Goal: Task Accomplishment & Management: Manage account settings

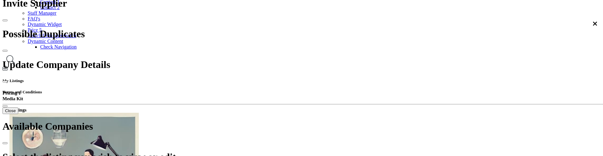
scroll to position [126, 0]
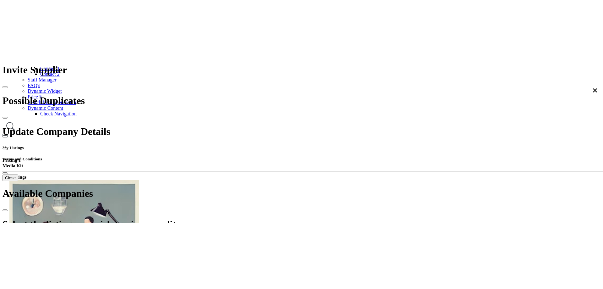
scroll to position [31, 0]
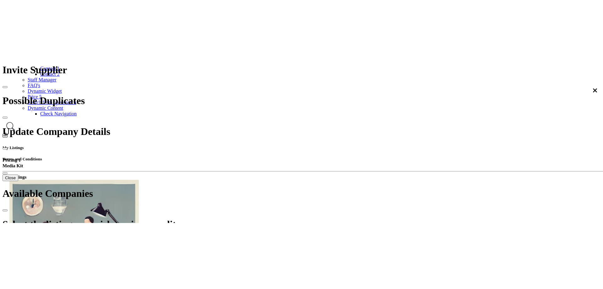
scroll to position [0, 0]
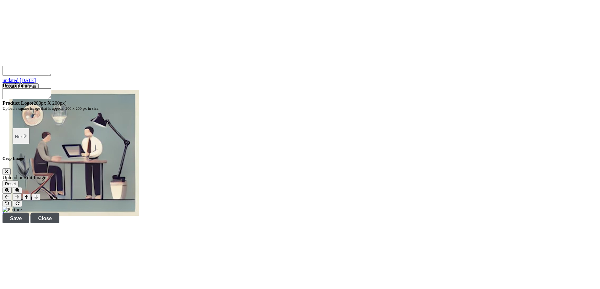
scroll to position [628, 0]
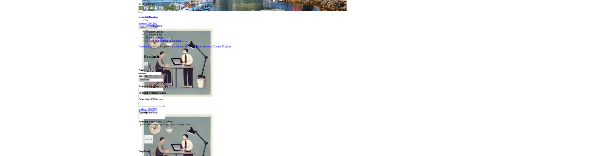
scroll to position [660, 0]
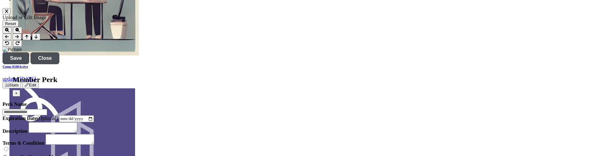
scroll to position [723, 0]
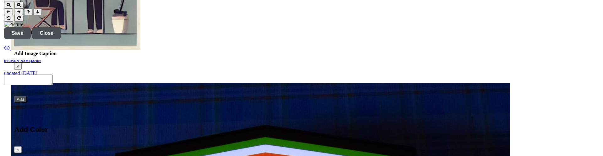
scroll to position [1351, 0]
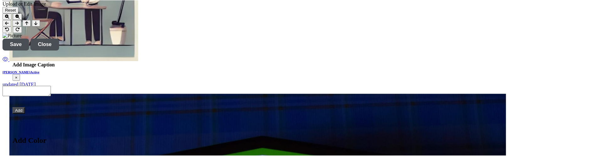
scroll to position [2262, 0]
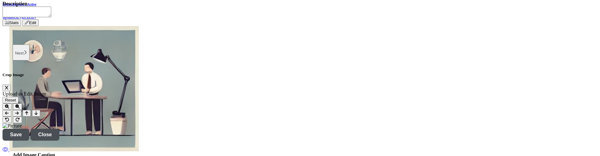
scroll to position [1257, 0]
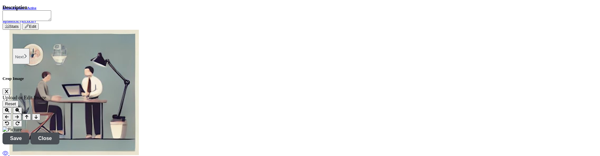
drag, startPoint x: 364, startPoint y: 83, endPoint x: 507, endPoint y: 94, distance: 144.0
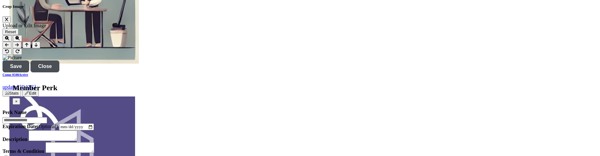
scroll to position [691, 0]
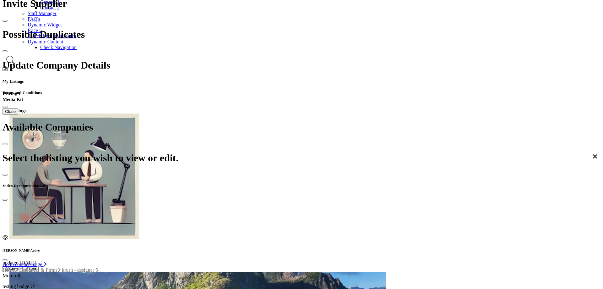
scroll to position [125, 0]
drag, startPoint x: 420, startPoint y: 16, endPoint x: 407, endPoint y: 142, distance: 126.4
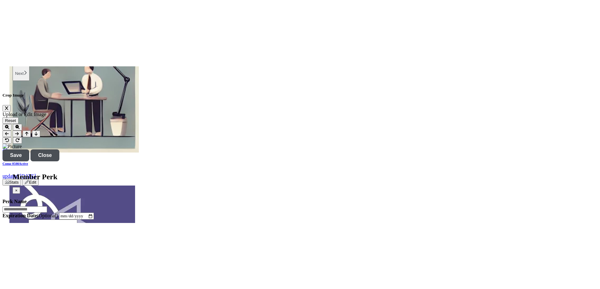
scroll to position [691, 0]
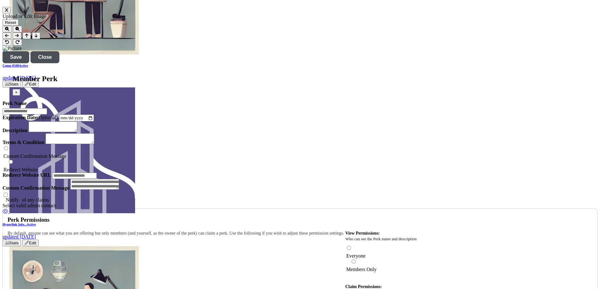
scroll to position [660, 0]
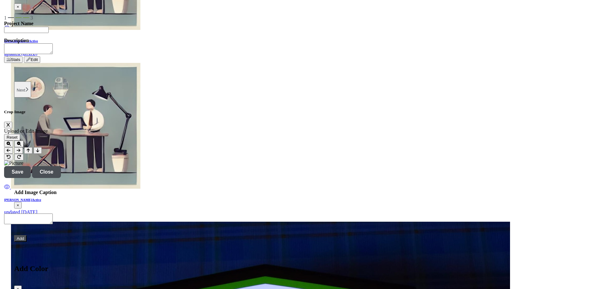
scroll to position [1257, 0]
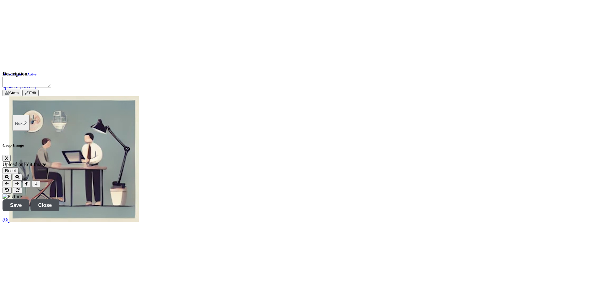
scroll to position [1351, 0]
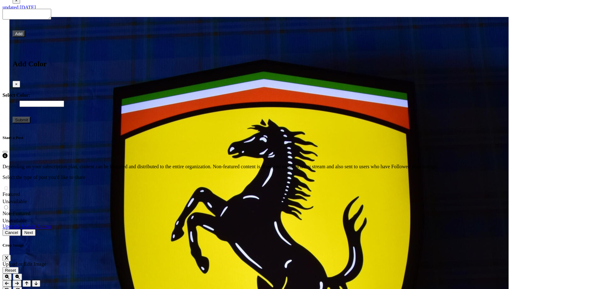
scroll to position [1445, 0]
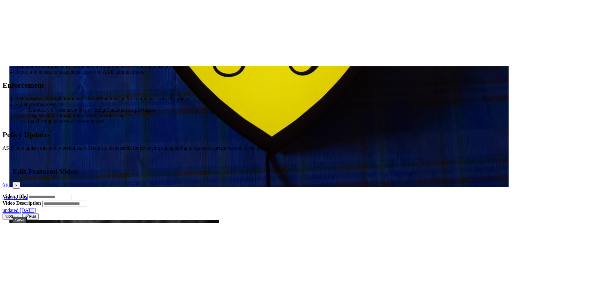
scroll to position [2451, 0]
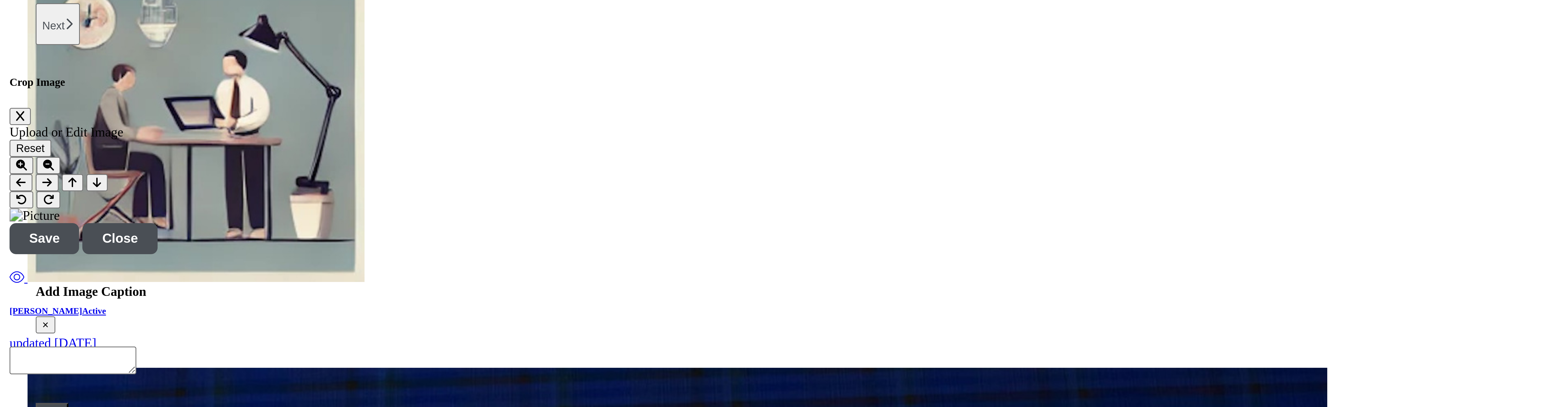
scroll to position [1132, 0]
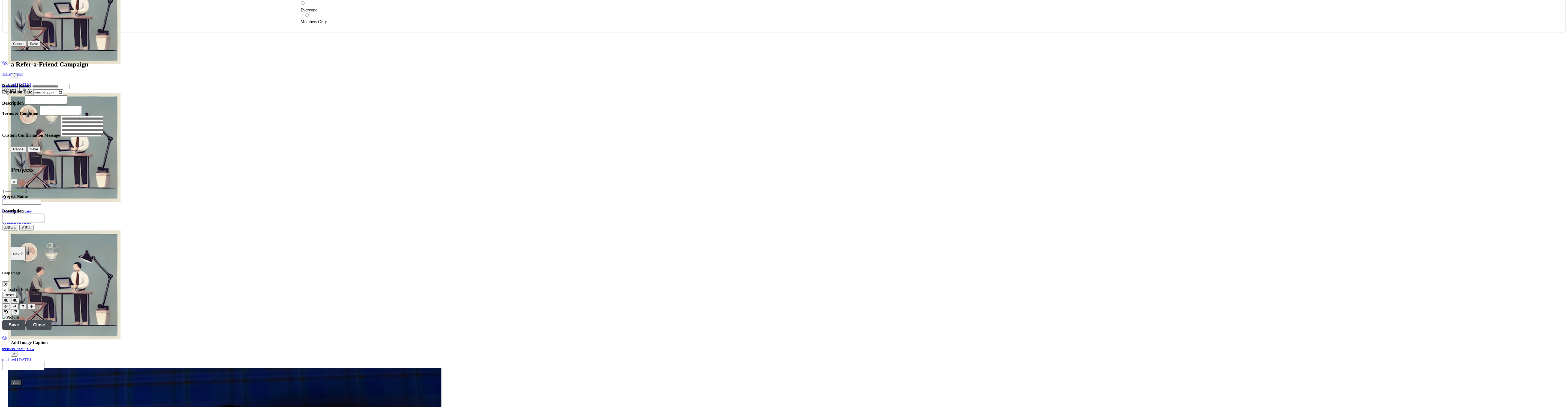
scroll to position [818, 0]
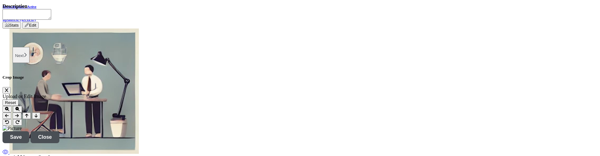
scroll to position [1257, 0]
